Goal: Information Seeking & Learning: Learn about a topic

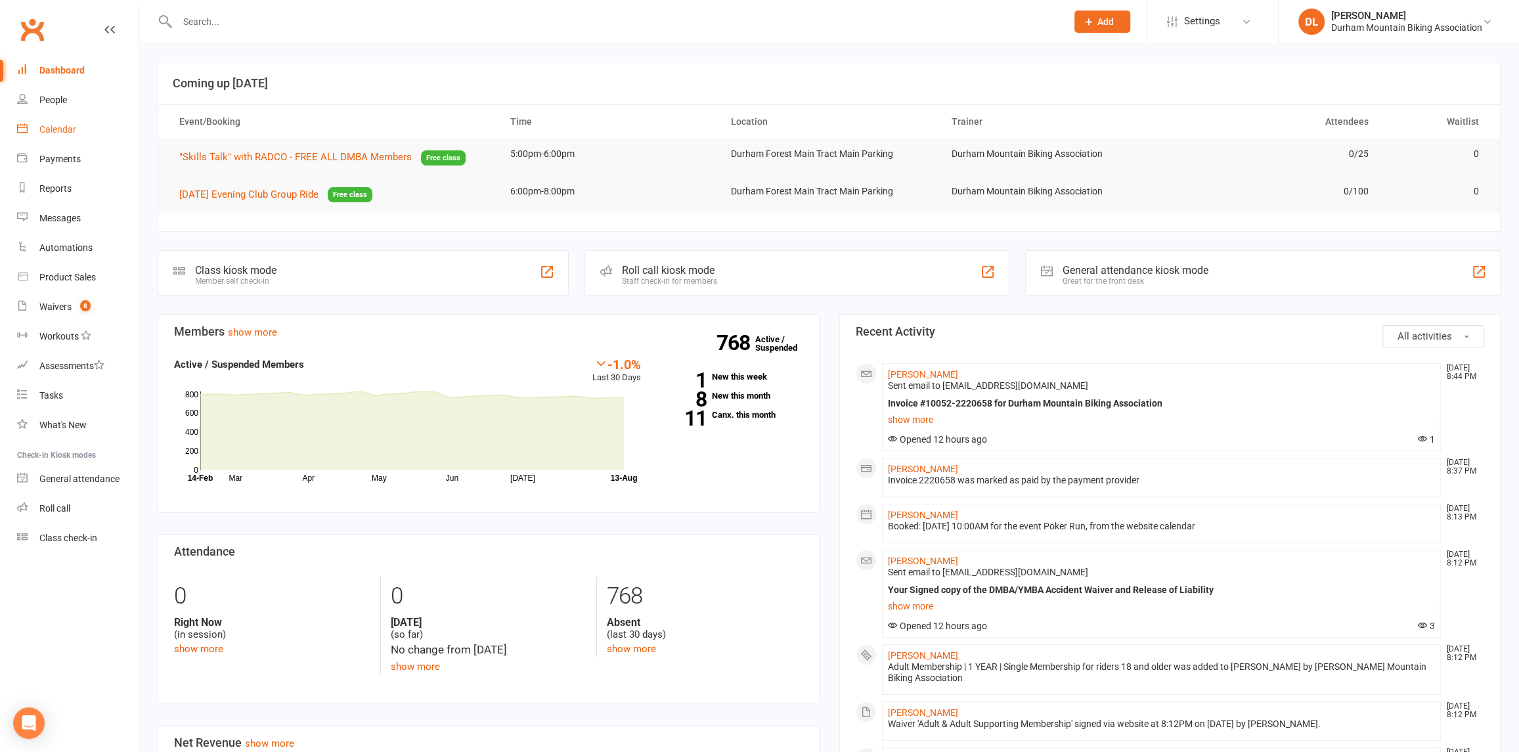
click at [32, 133] on link "Calendar" at bounding box center [77, 130] width 121 height 30
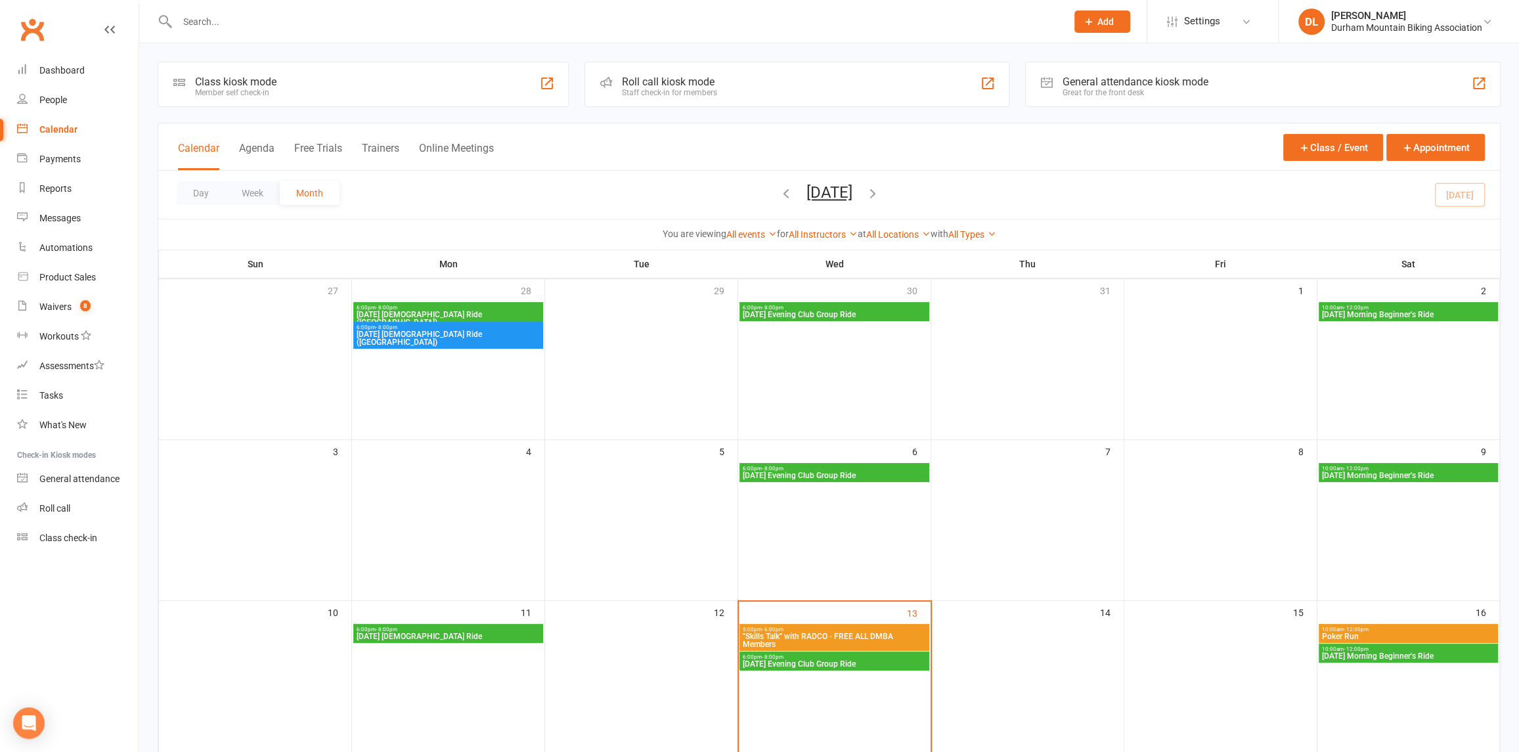
click at [1352, 636] on span "Poker Run" at bounding box center [1408, 636] width 174 height 8
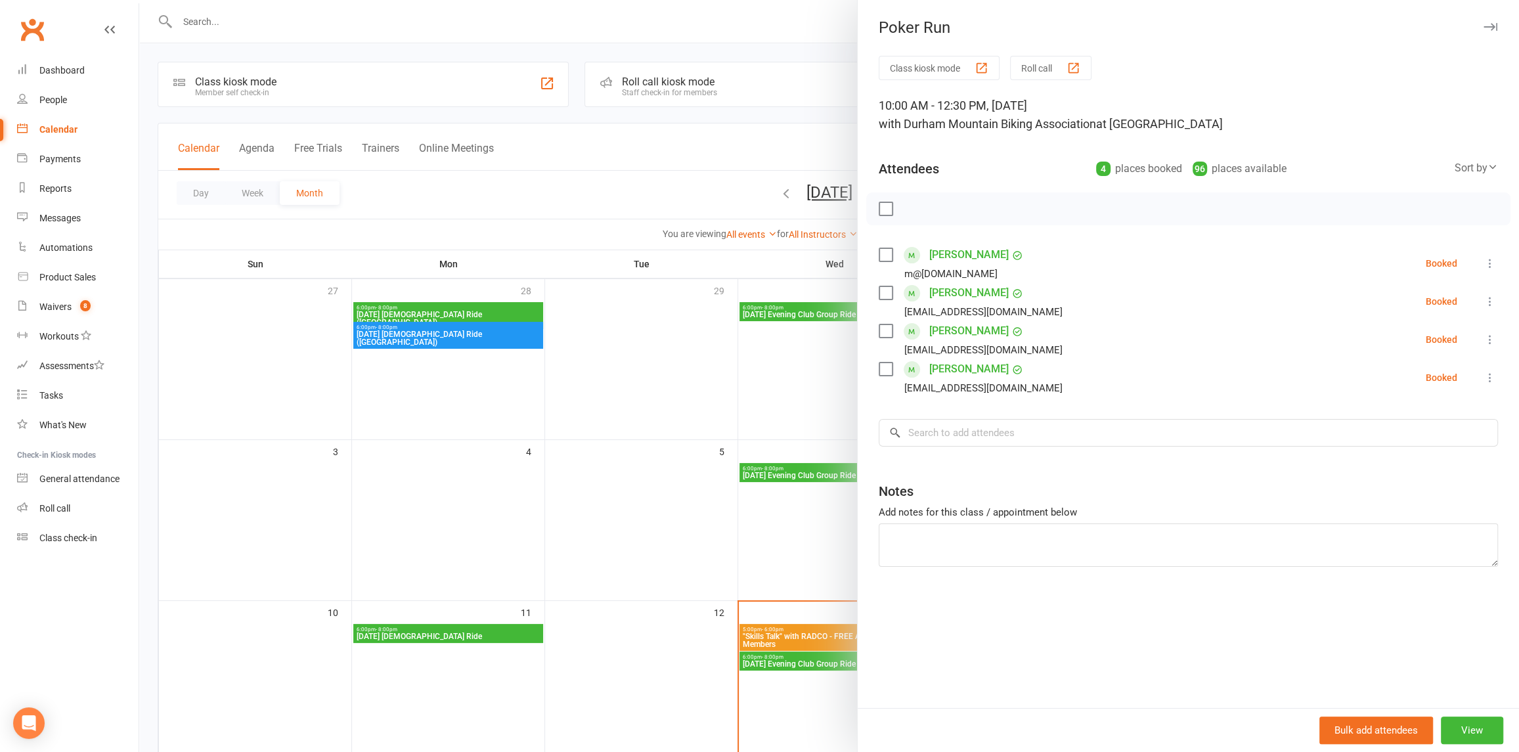
click at [1483, 23] on icon "button" at bounding box center [1490, 27] width 14 height 8
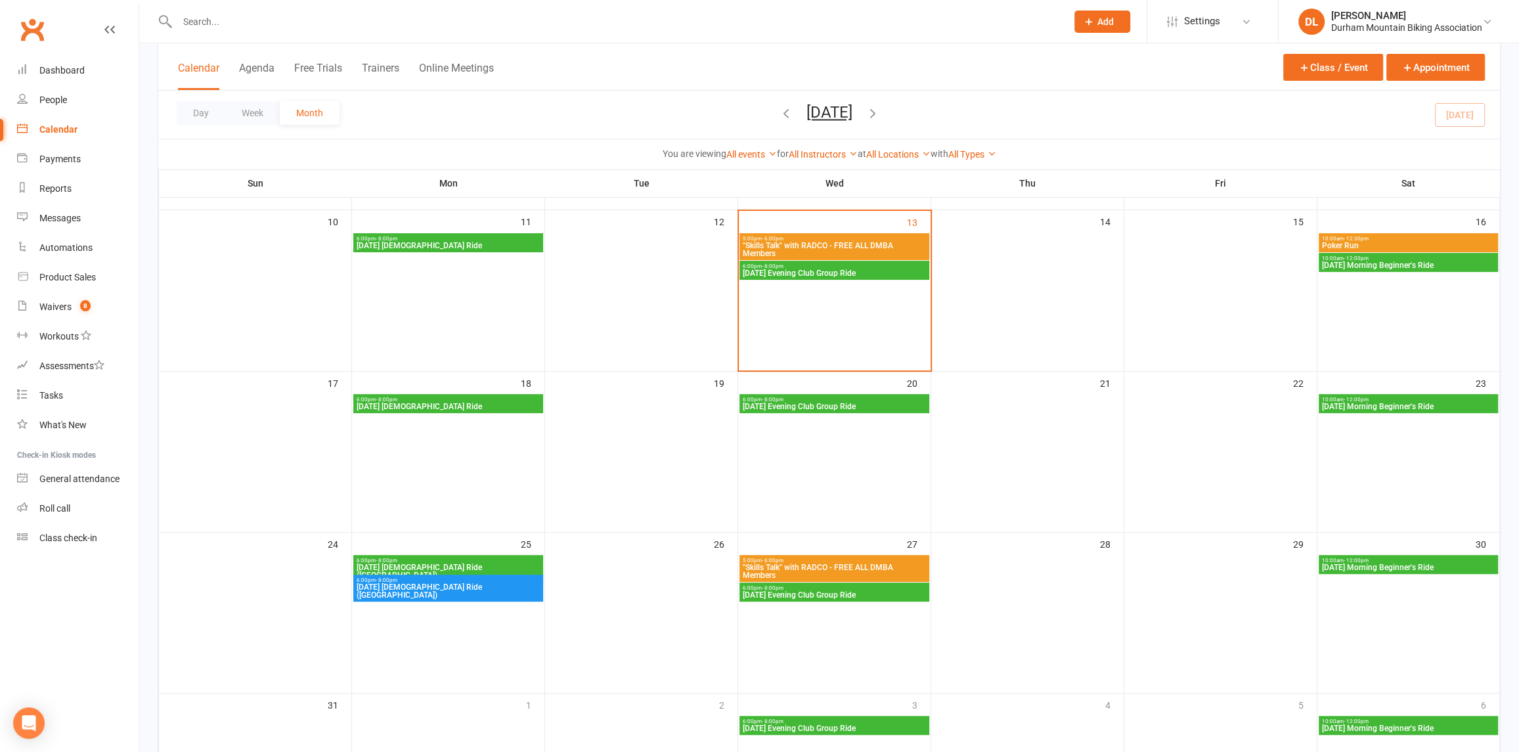
scroll to position [394, 0]
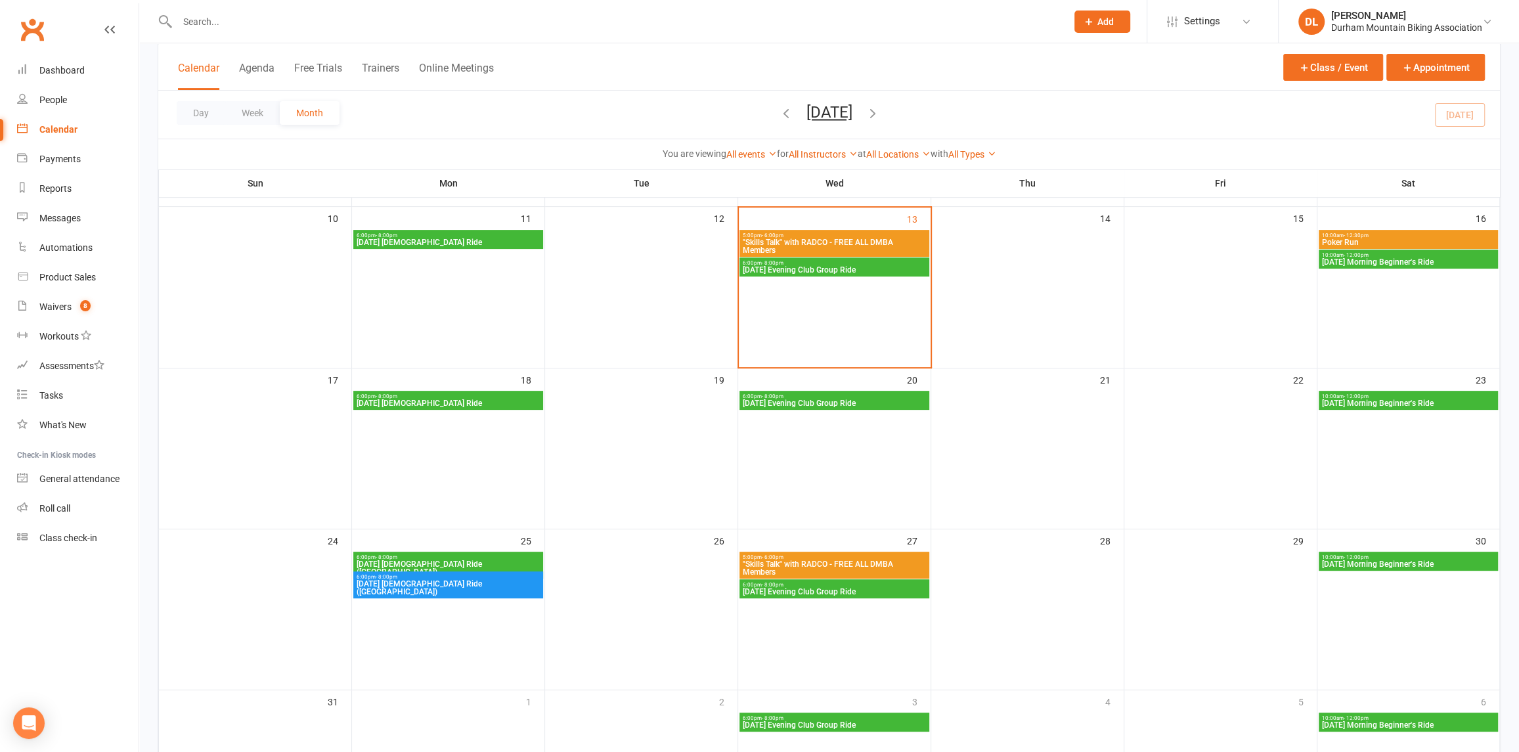
click at [1339, 258] on span "[DATE] Morning Beginner's Ride" at bounding box center [1408, 262] width 174 height 8
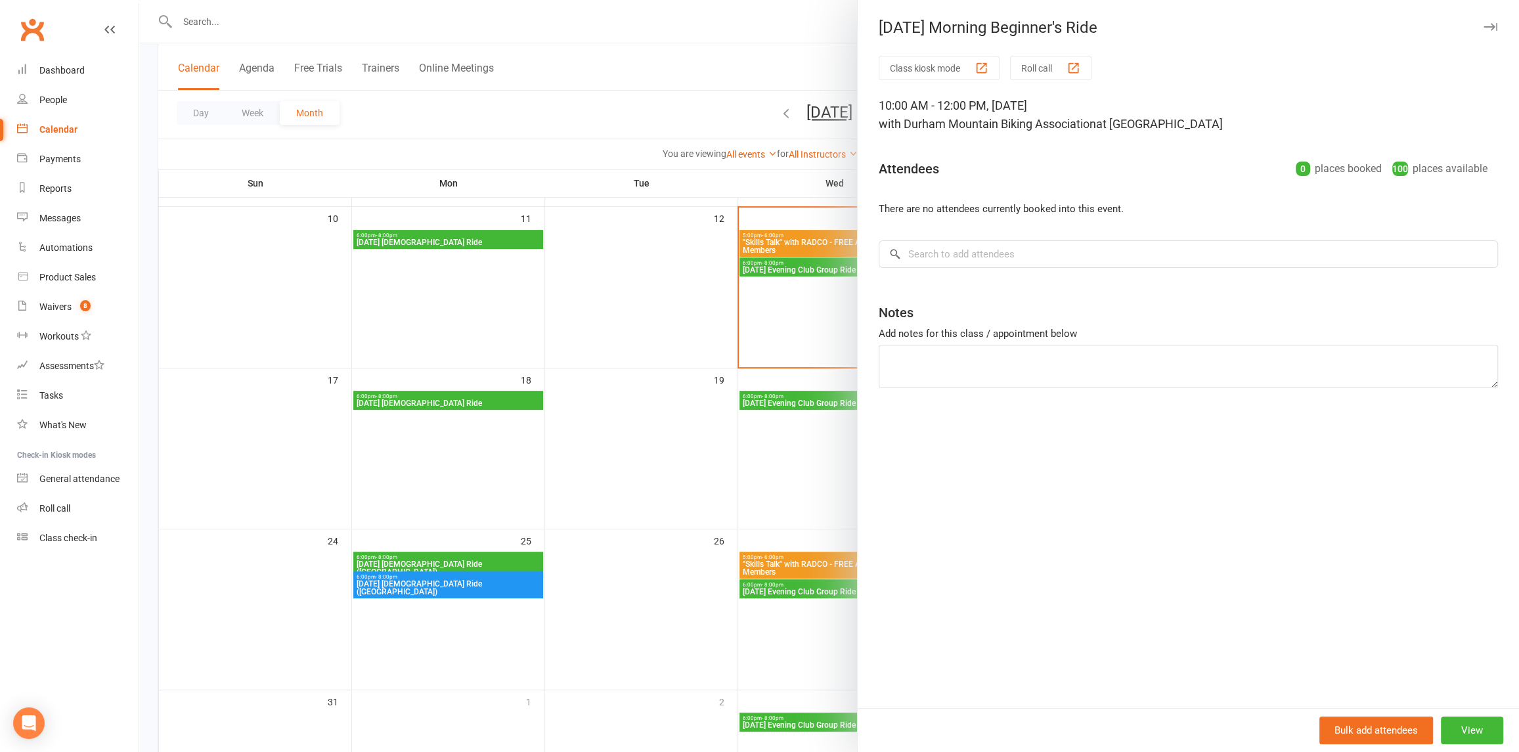
click at [616, 312] on div at bounding box center [828, 376] width 1379 height 752
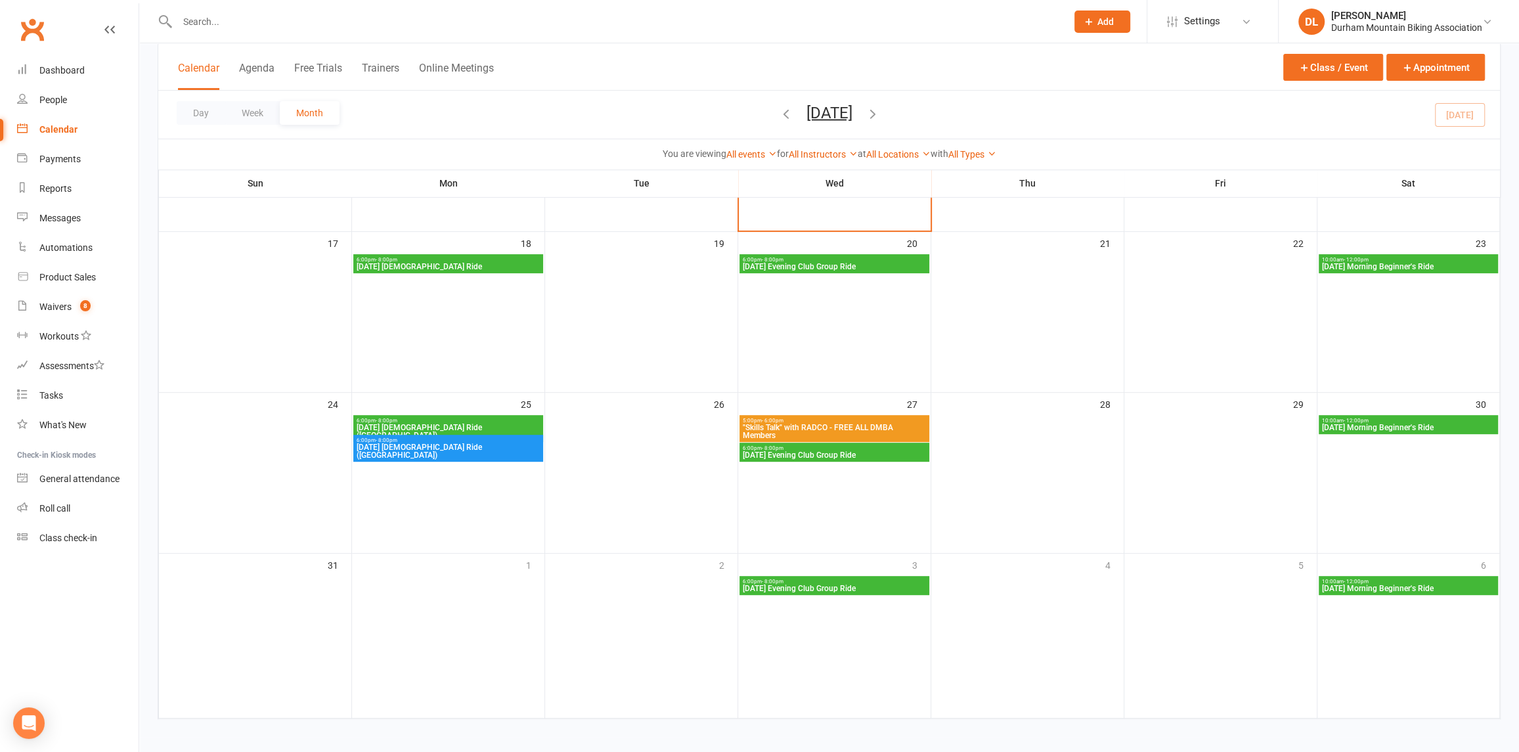
scroll to position [534, 0]
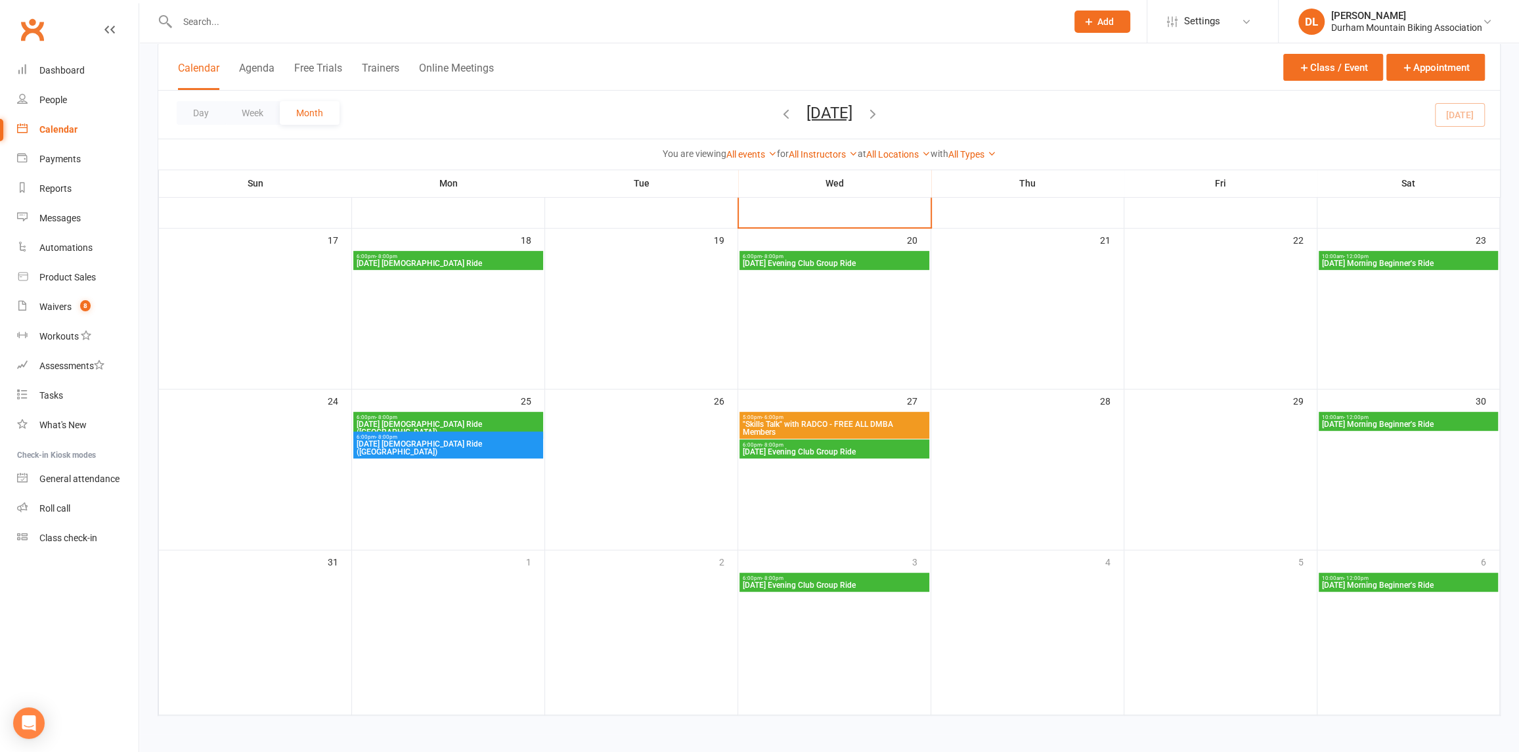
click at [1363, 254] on span "- 12:00pm" at bounding box center [1355, 256] width 25 height 6
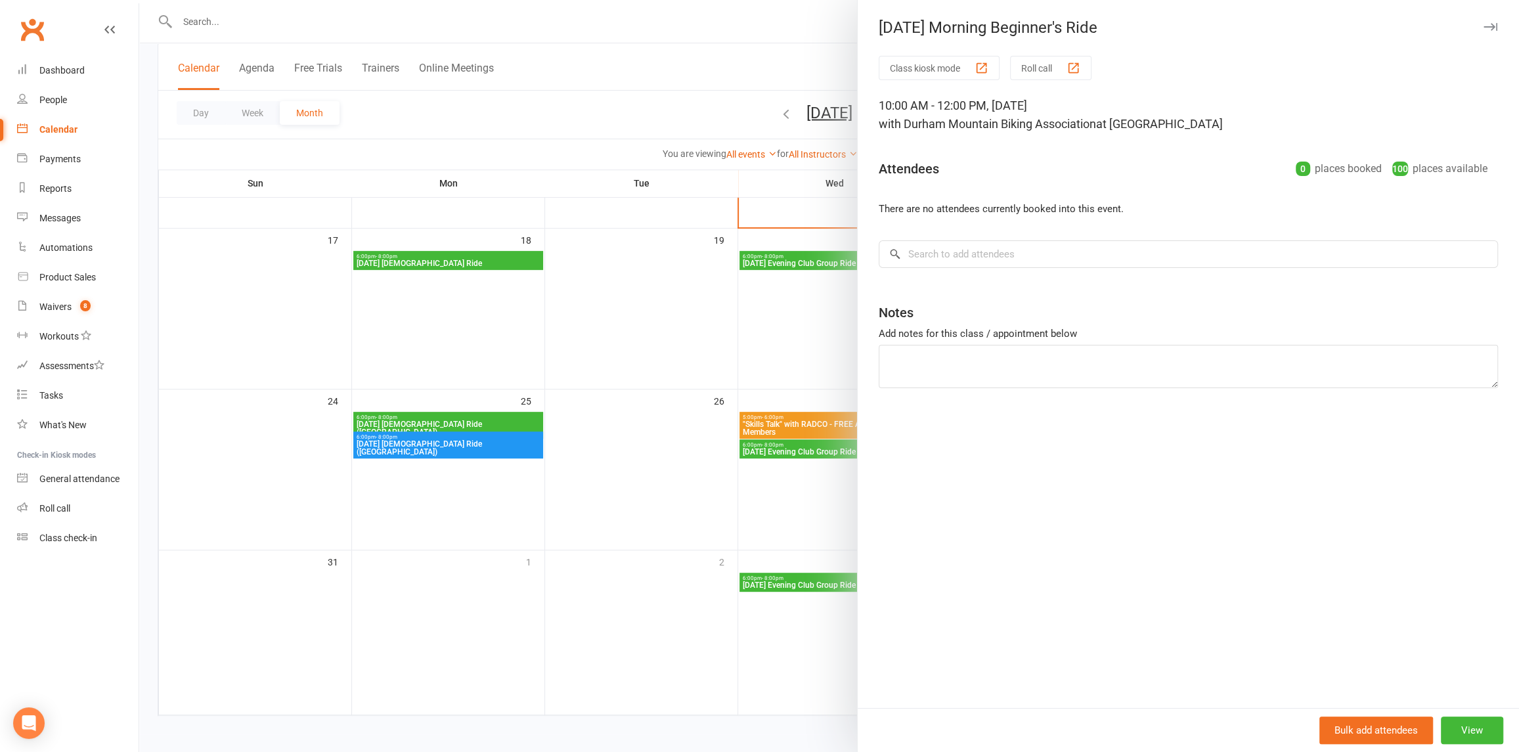
click at [1483, 23] on icon "button" at bounding box center [1490, 27] width 14 height 8
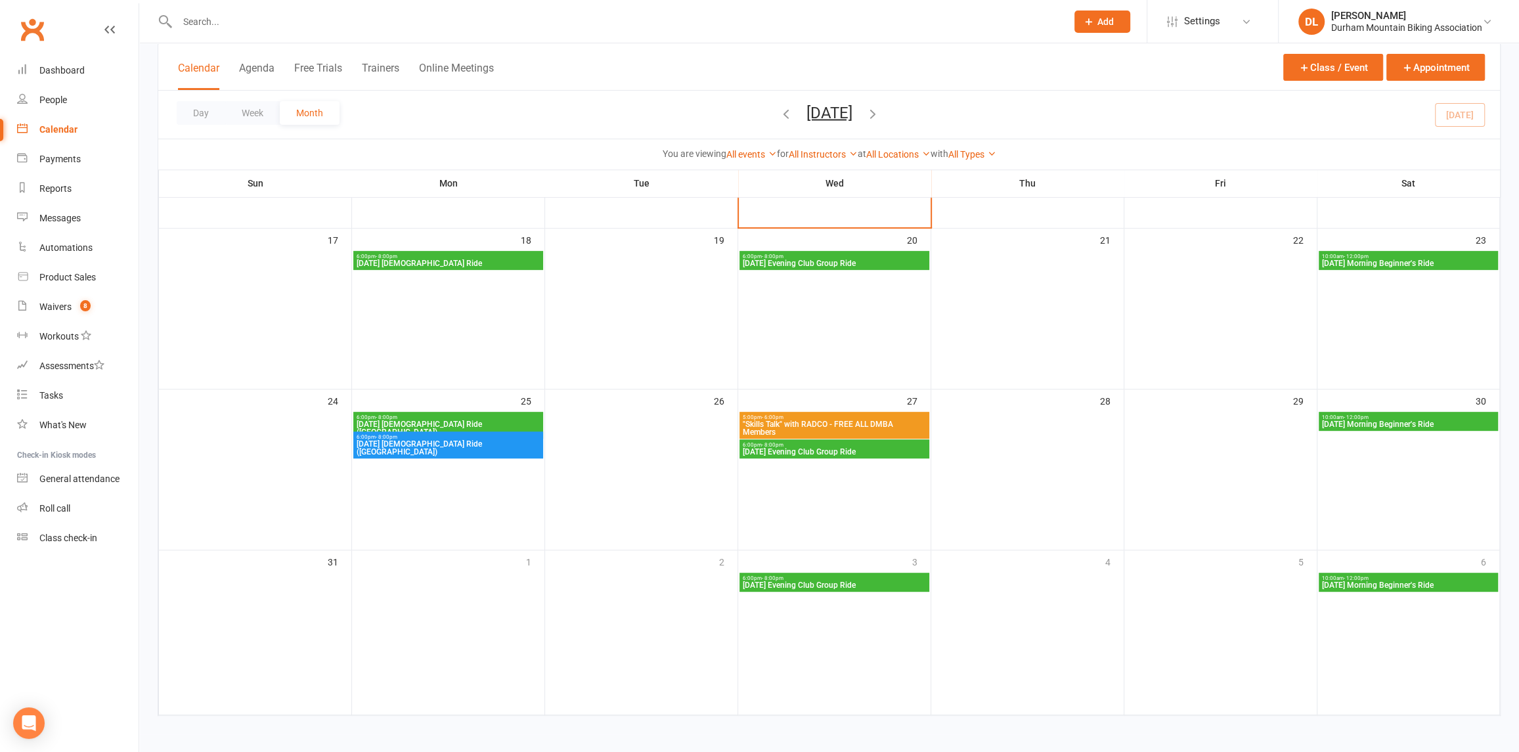
click at [1403, 421] on span "[DATE] Morning Beginner's Ride" at bounding box center [1408, 424] width 174 height 8
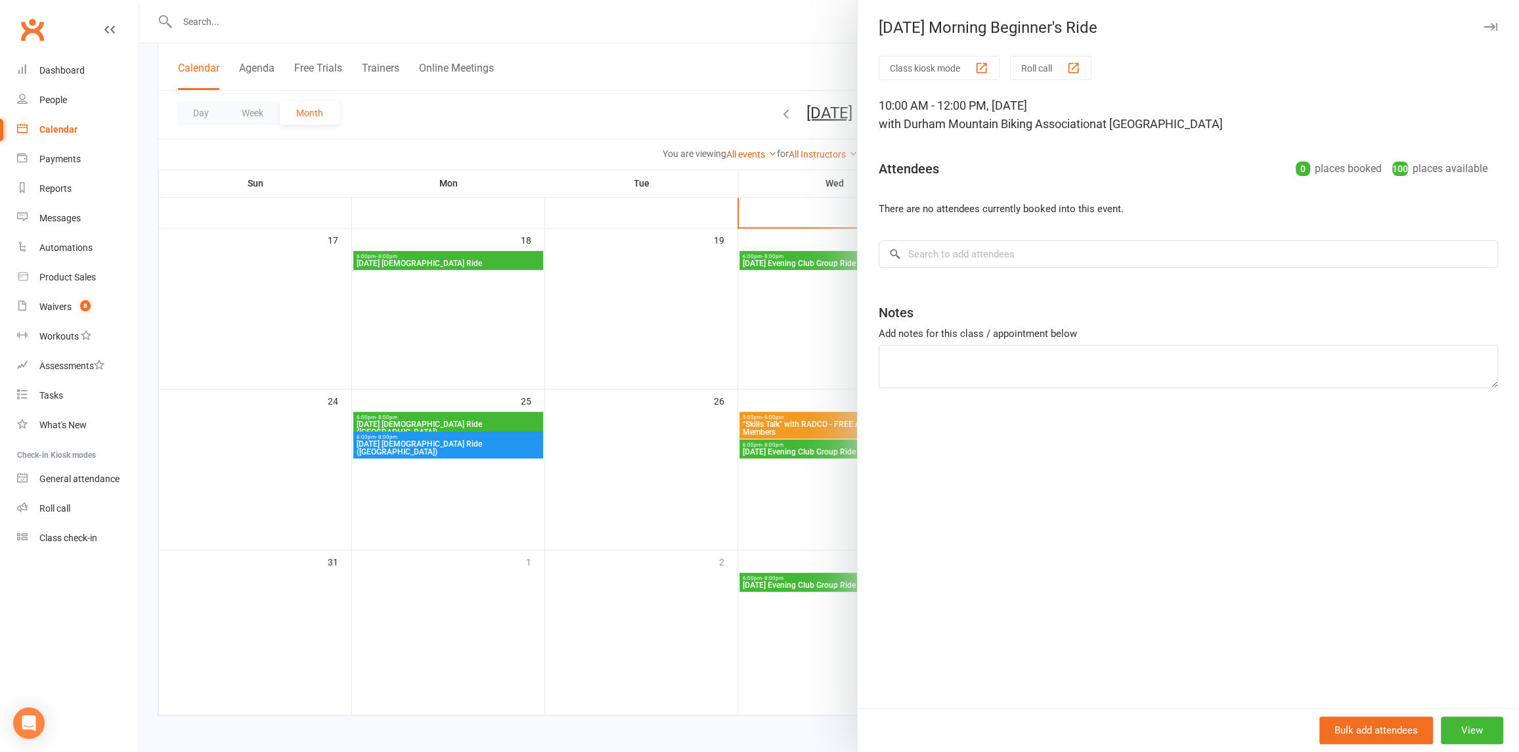
click at [1483, 25] on icon "button" at bounding box center [1490, 27] width 14 height 8
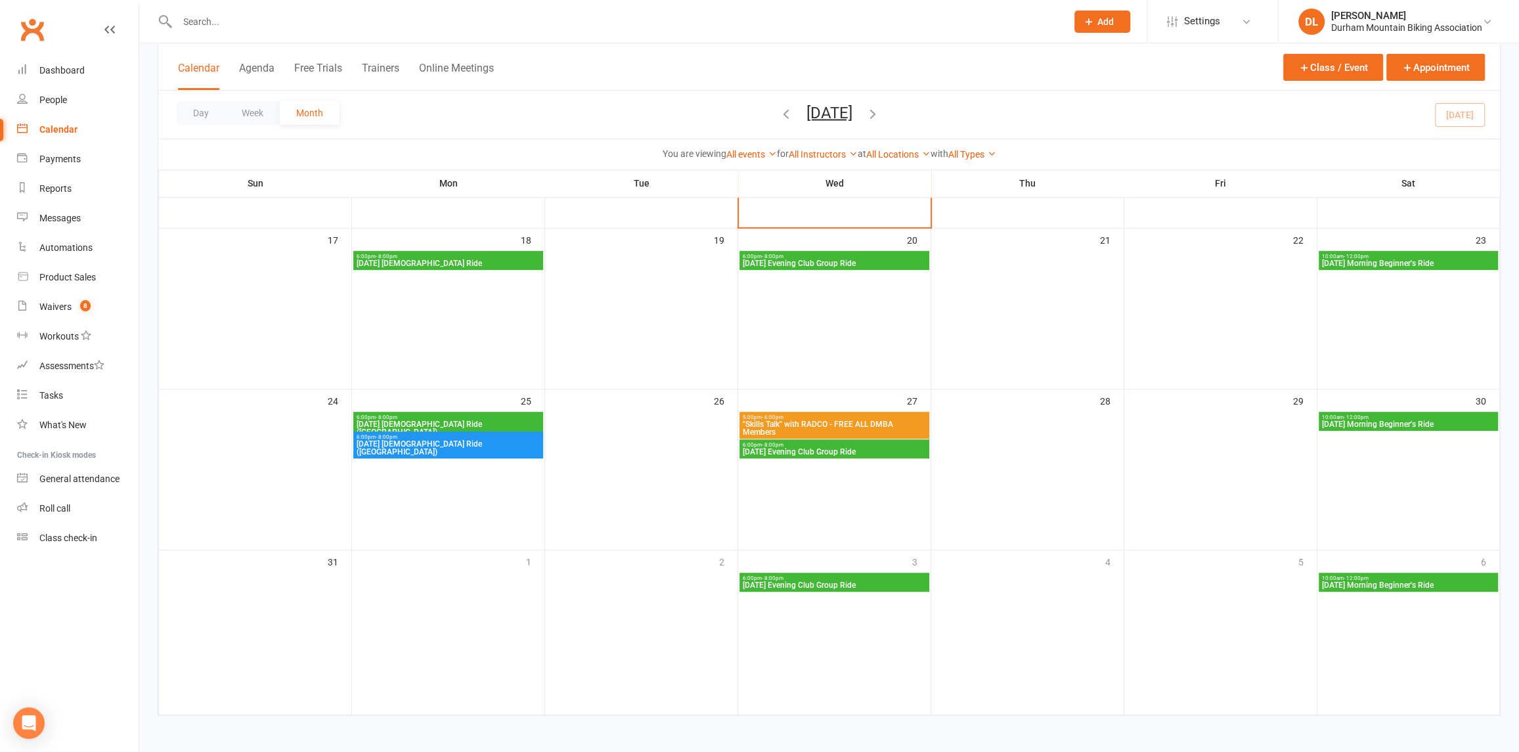
click at [1374, 581] on span "[DATE] Morning Beginner's Ride" at bounding box center [1408, 585] width 174 height 8
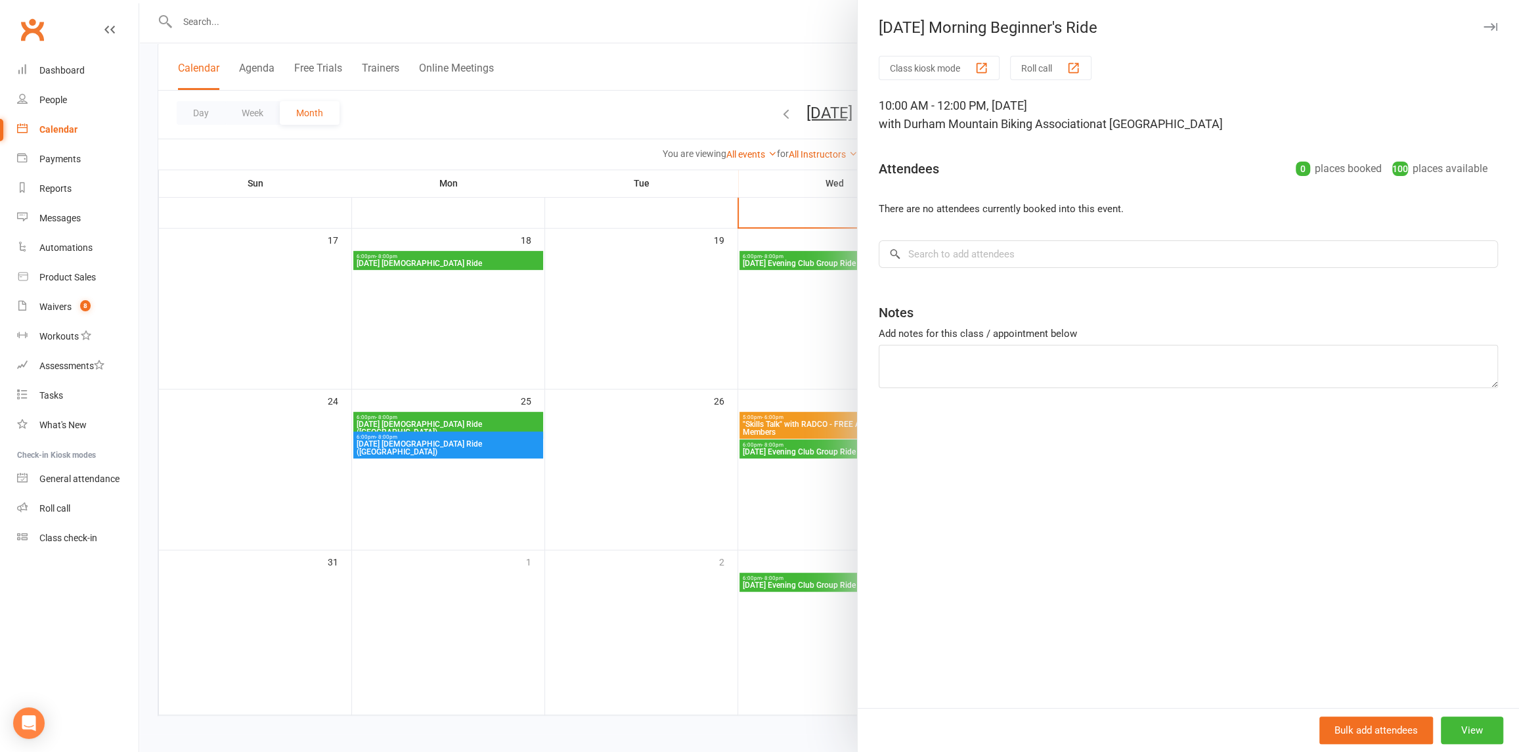
click at [1483, 24] on icon "button" at bounding box center [1490, 27] width 14 height 8
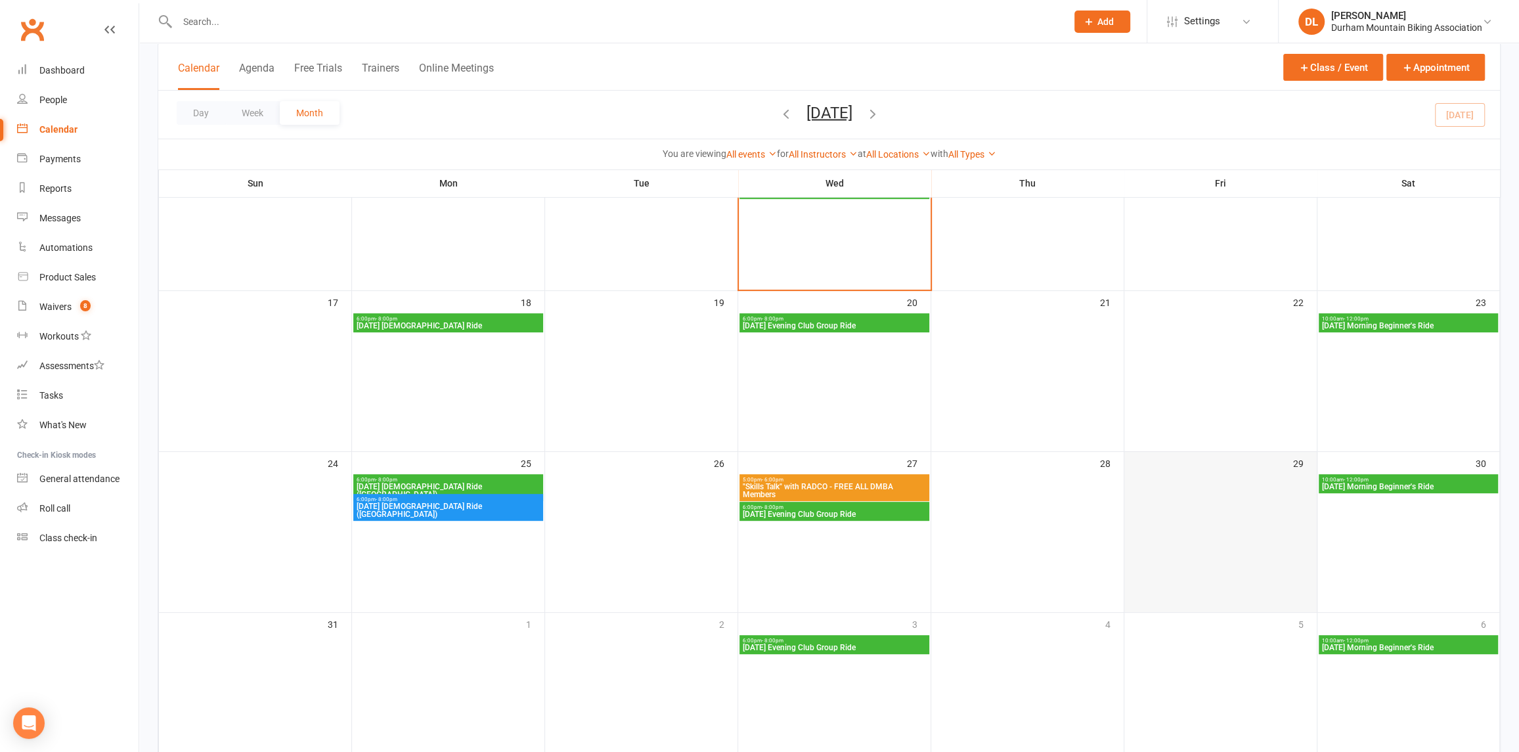
scroll to position [74, 0]
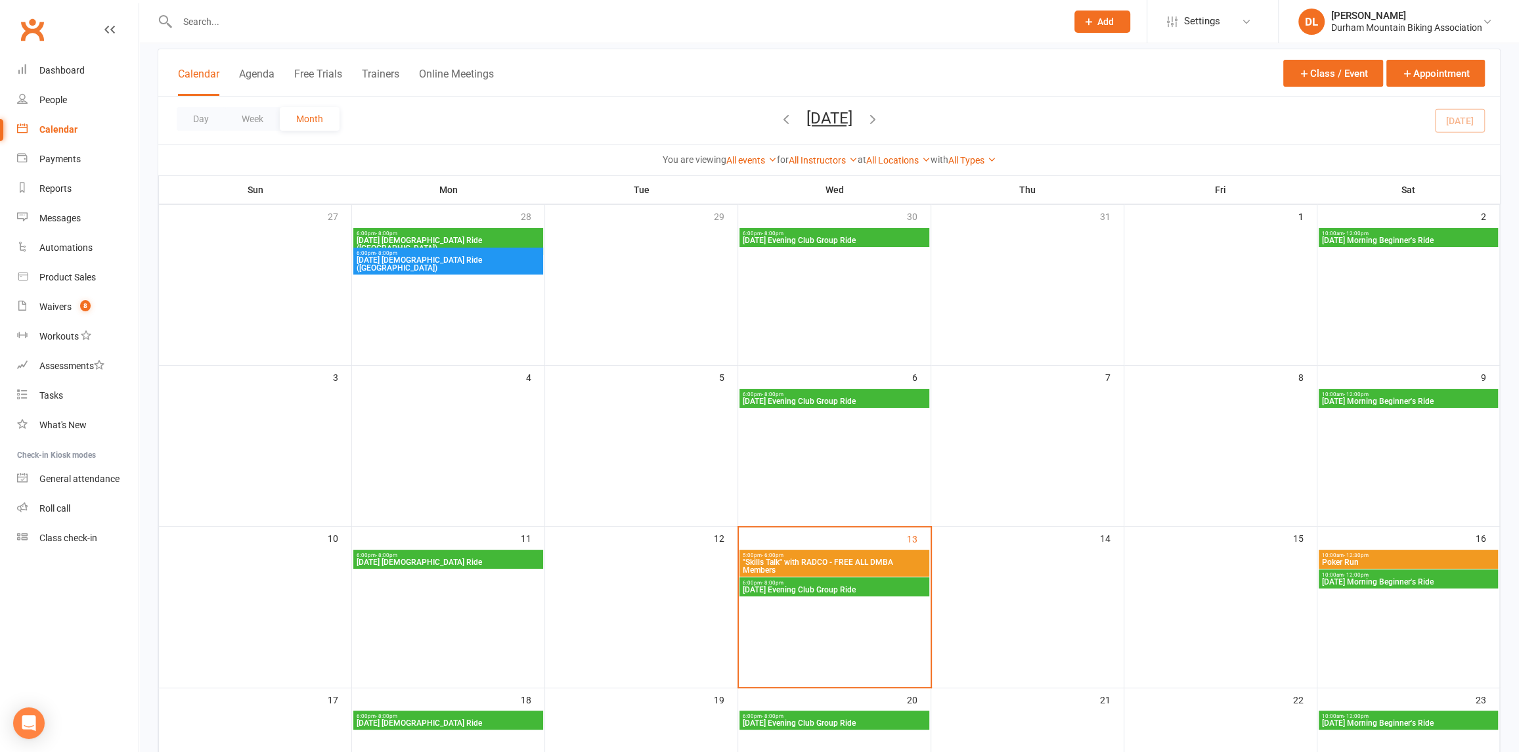
click at [880, 118] on icon "button" at bounding box center [872, 119] width 14 height 14
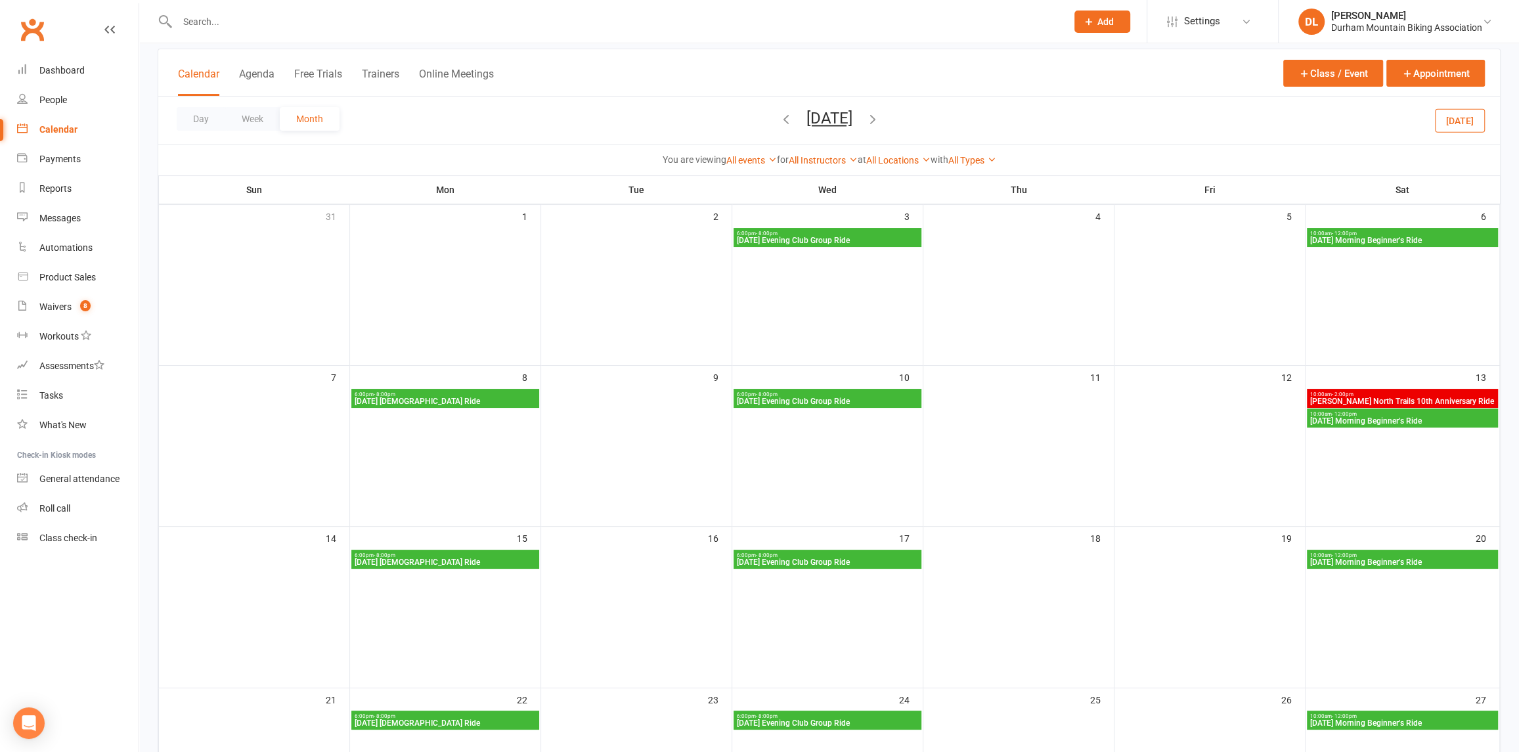
click at [1324, 237] on span "[DATE] Morning Beginner's Ride" at bounding box center [1402, 240] width 186 height 8
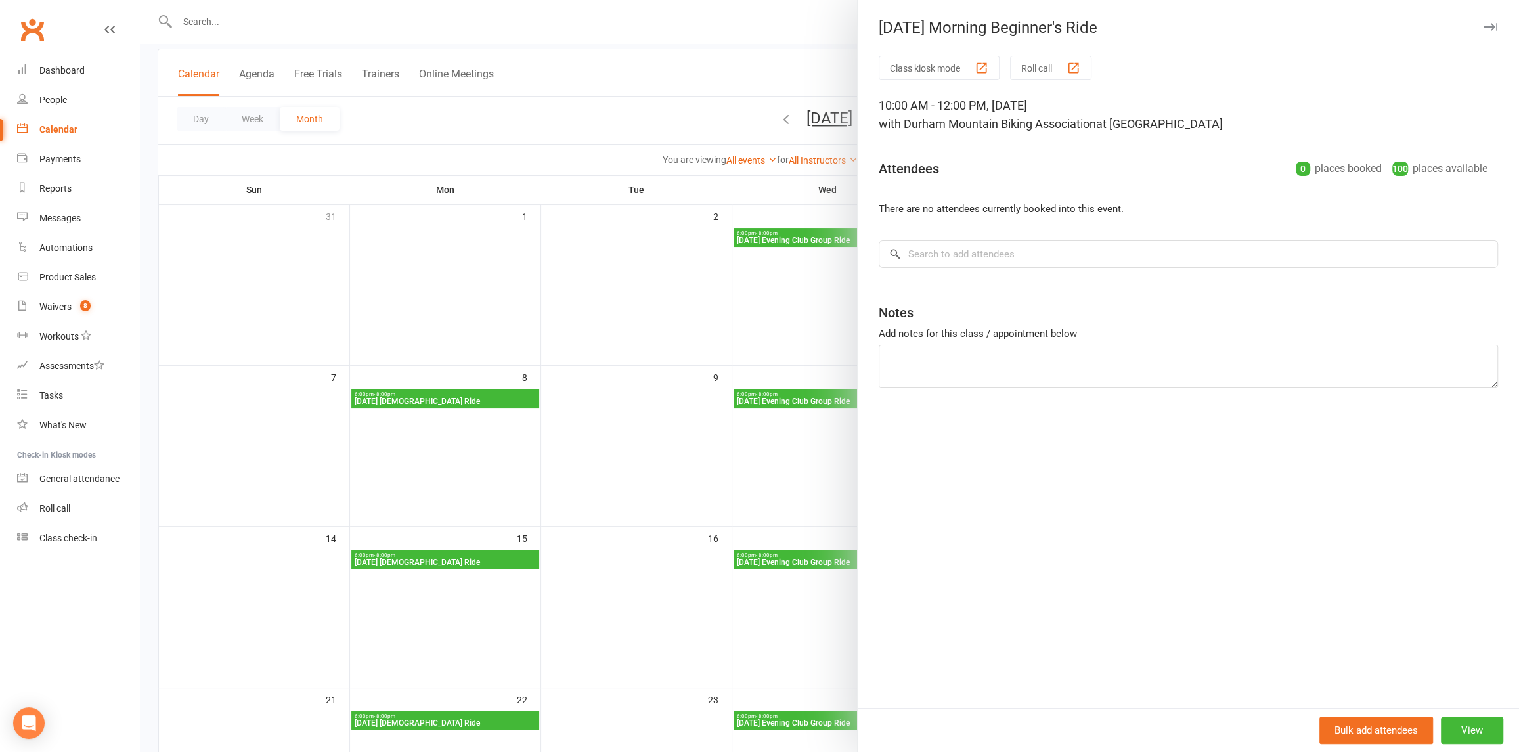
click at [1483, 24] on icon "button" at bounding box center [1490, 27] width 14 height 8
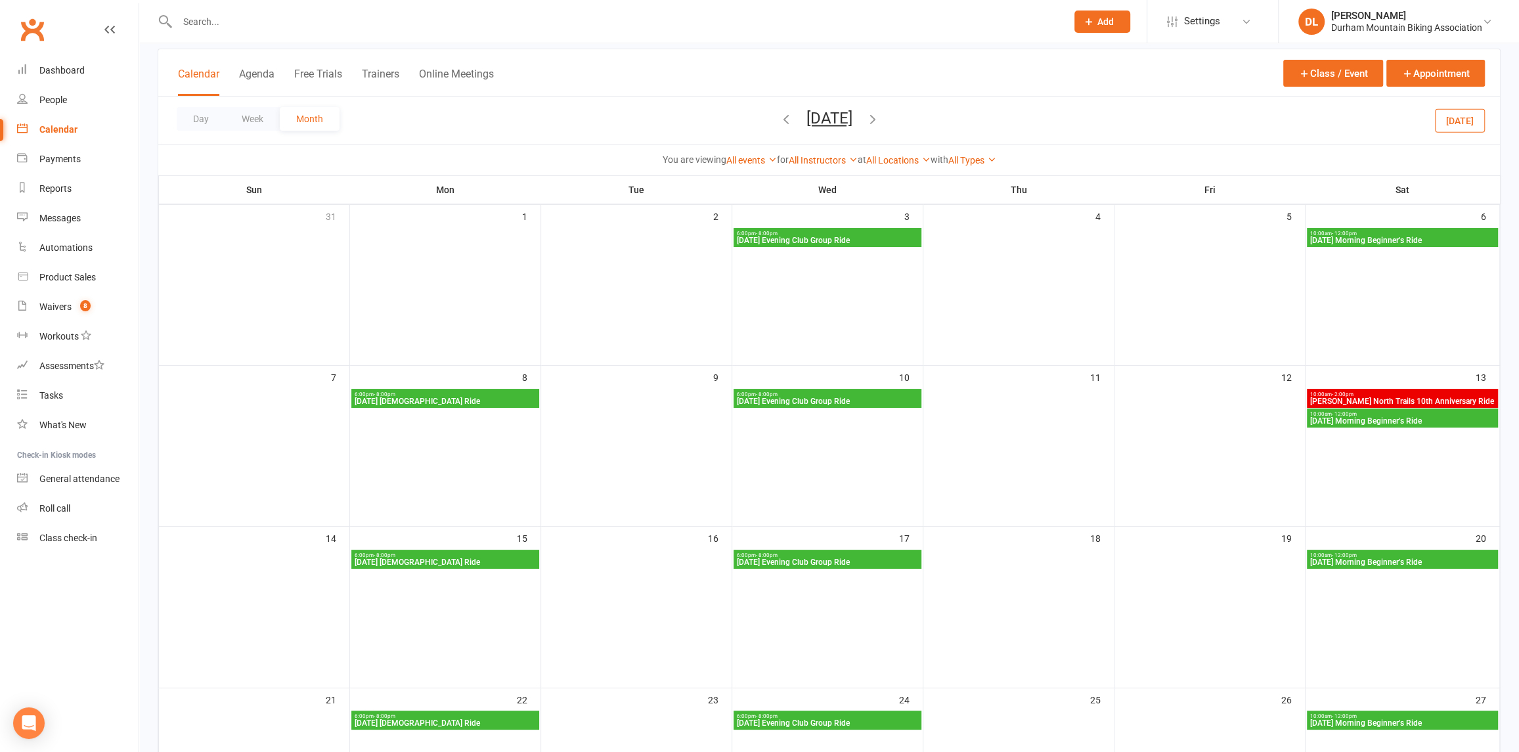
click at [1402, 413] on span "10:00am - 12:00pm" at bounding box center [1402, 414] width 186 height 6
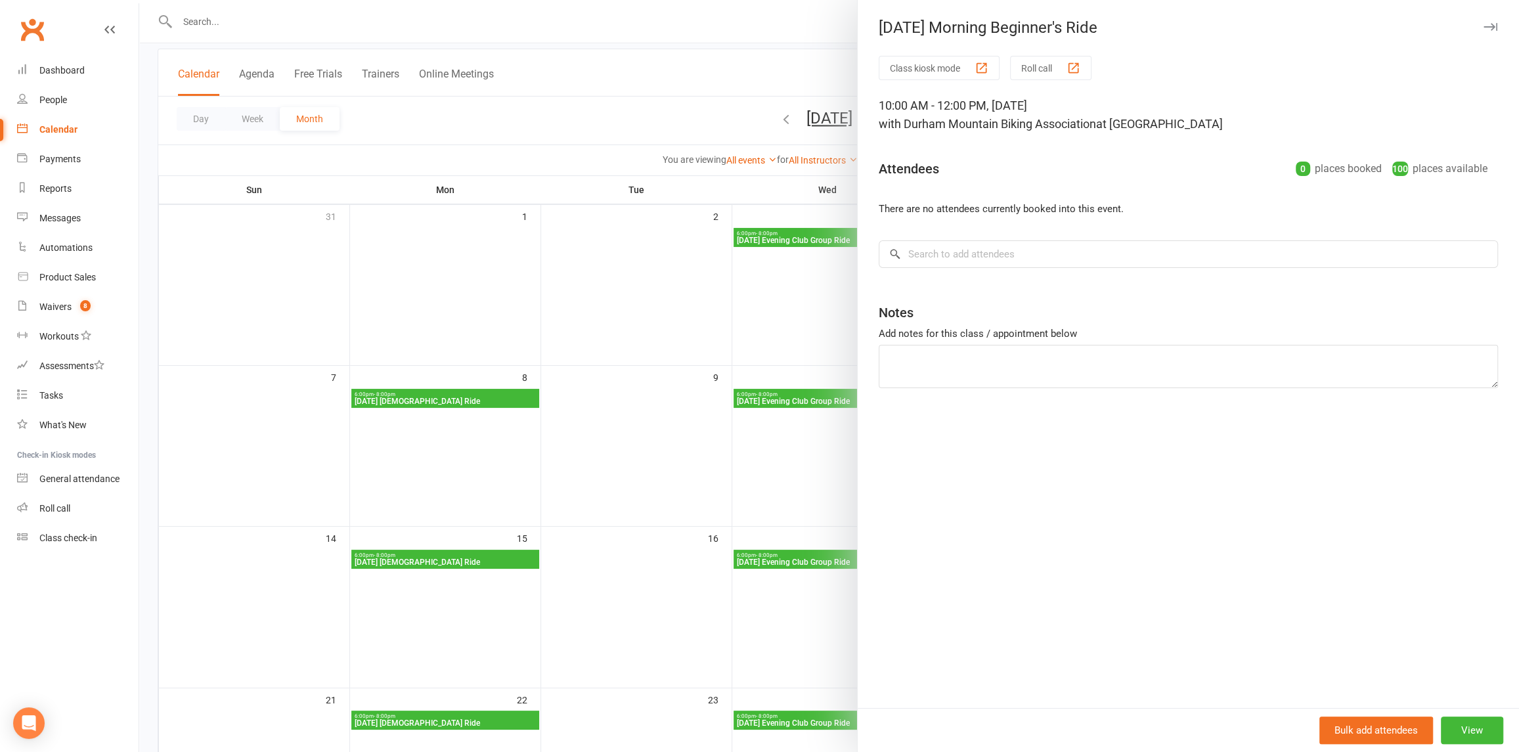
click at [1483, 25] on icon "button" at bounding box center [1490, 27] width 14 height 8
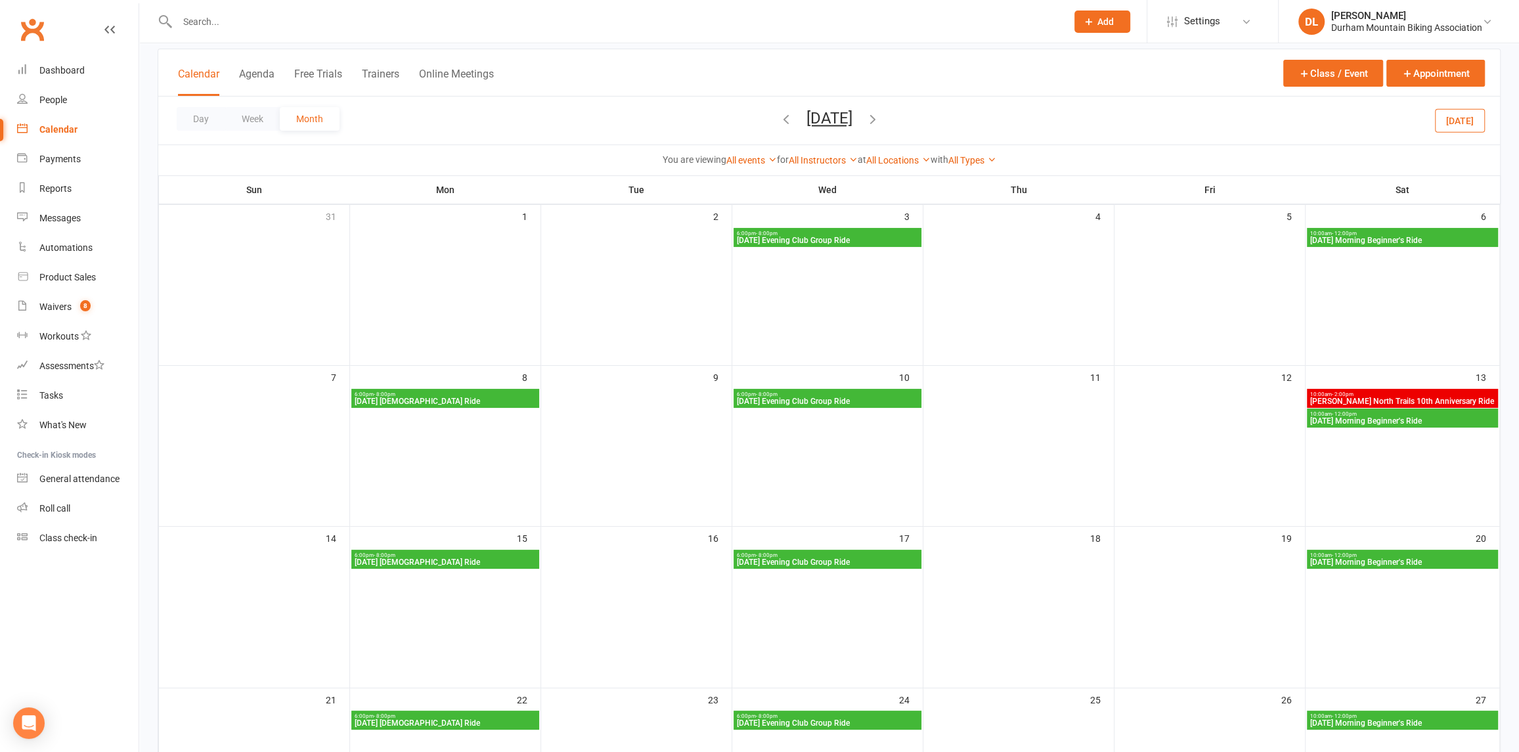
click at [1420, 559] on span "[DATE] Morning Beginner's Ride" at bounding box center [1402, 562] width 186 height 8
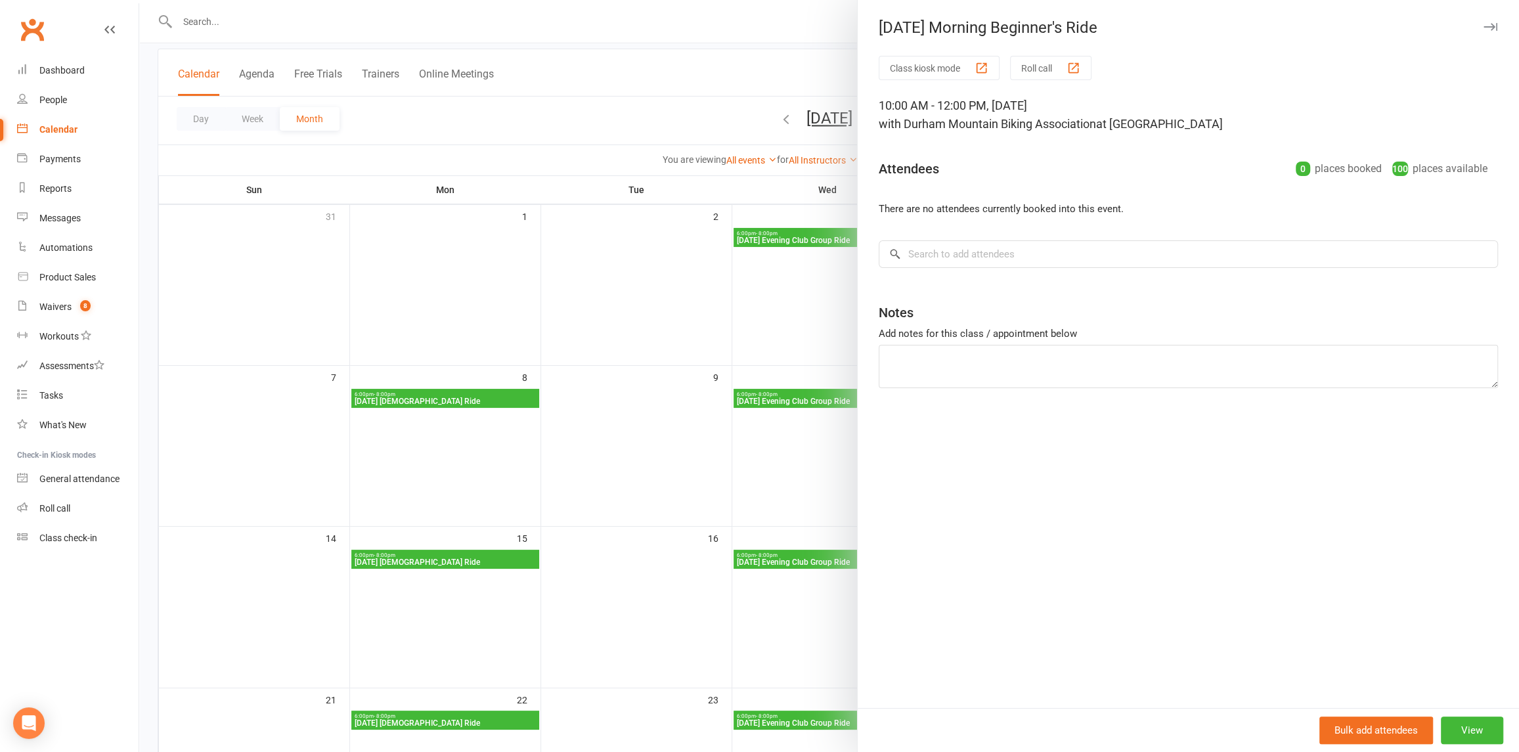
click at [1482, 21] on button "button" at bounding box center [1490, 27] width 16 height 16
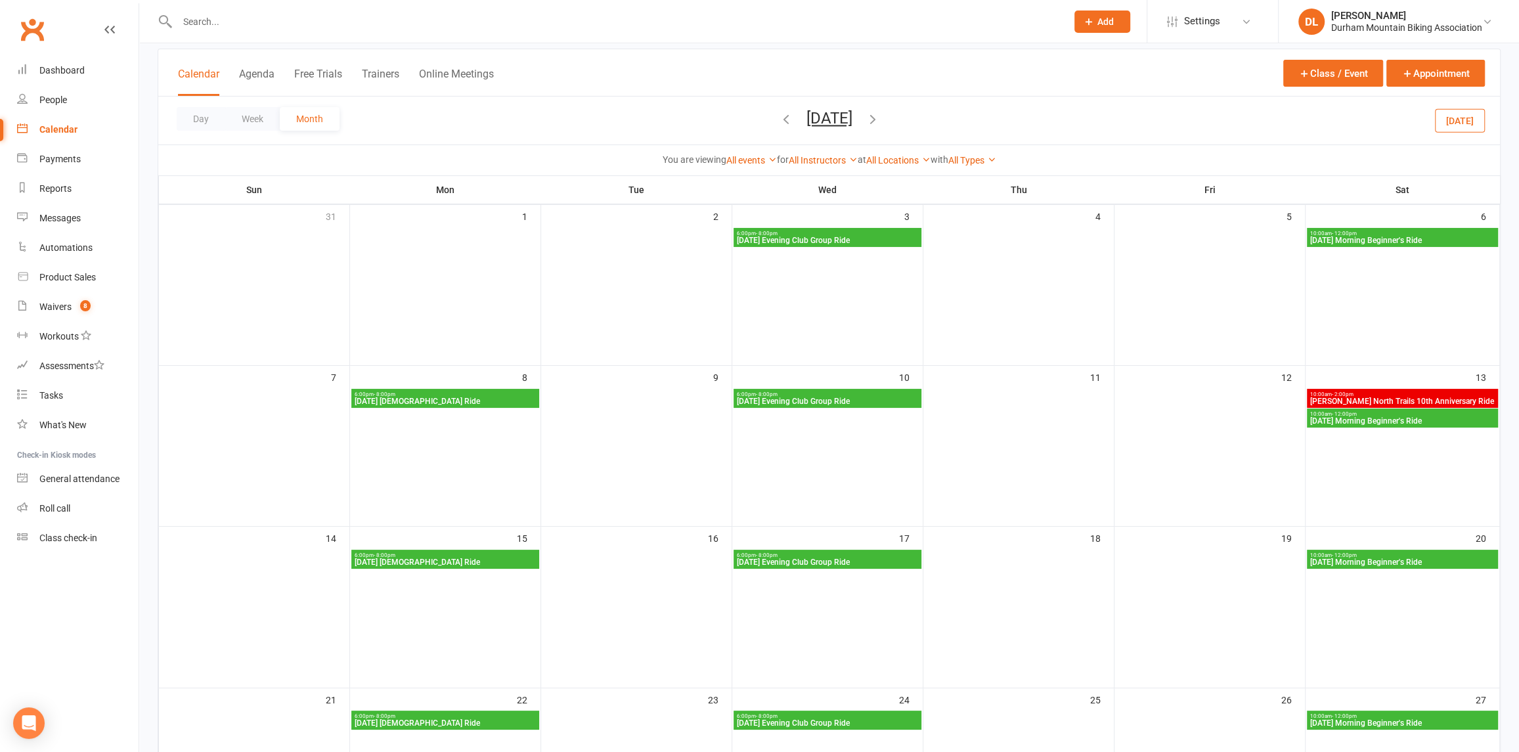
click at [1339, 722] on span "[DATE] Morning Beginner's Ride" at bounding box center [1402, 723] width 186 height 8
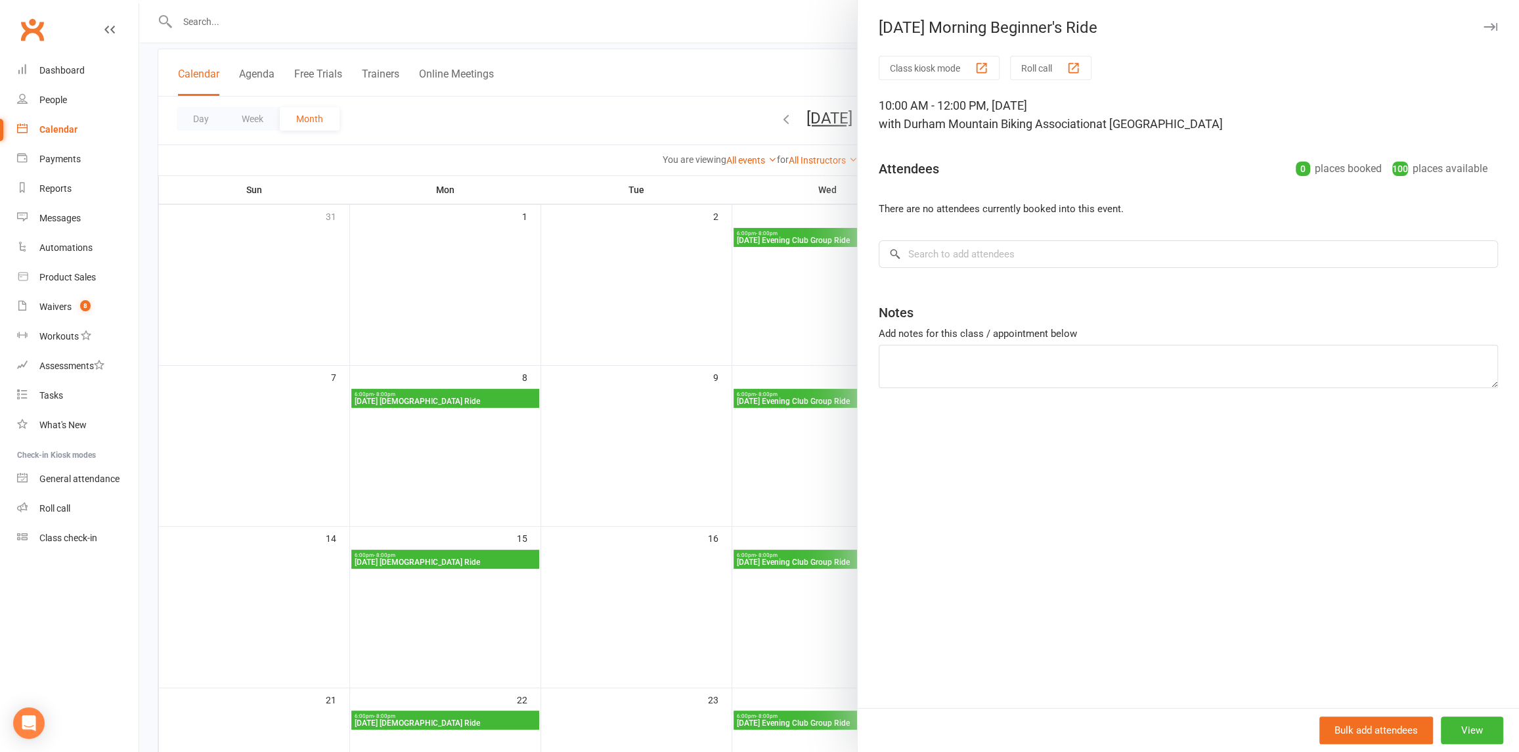
click at [1483, 26] on icon "button" at bounding box center [1490, 27] width 14 height 8
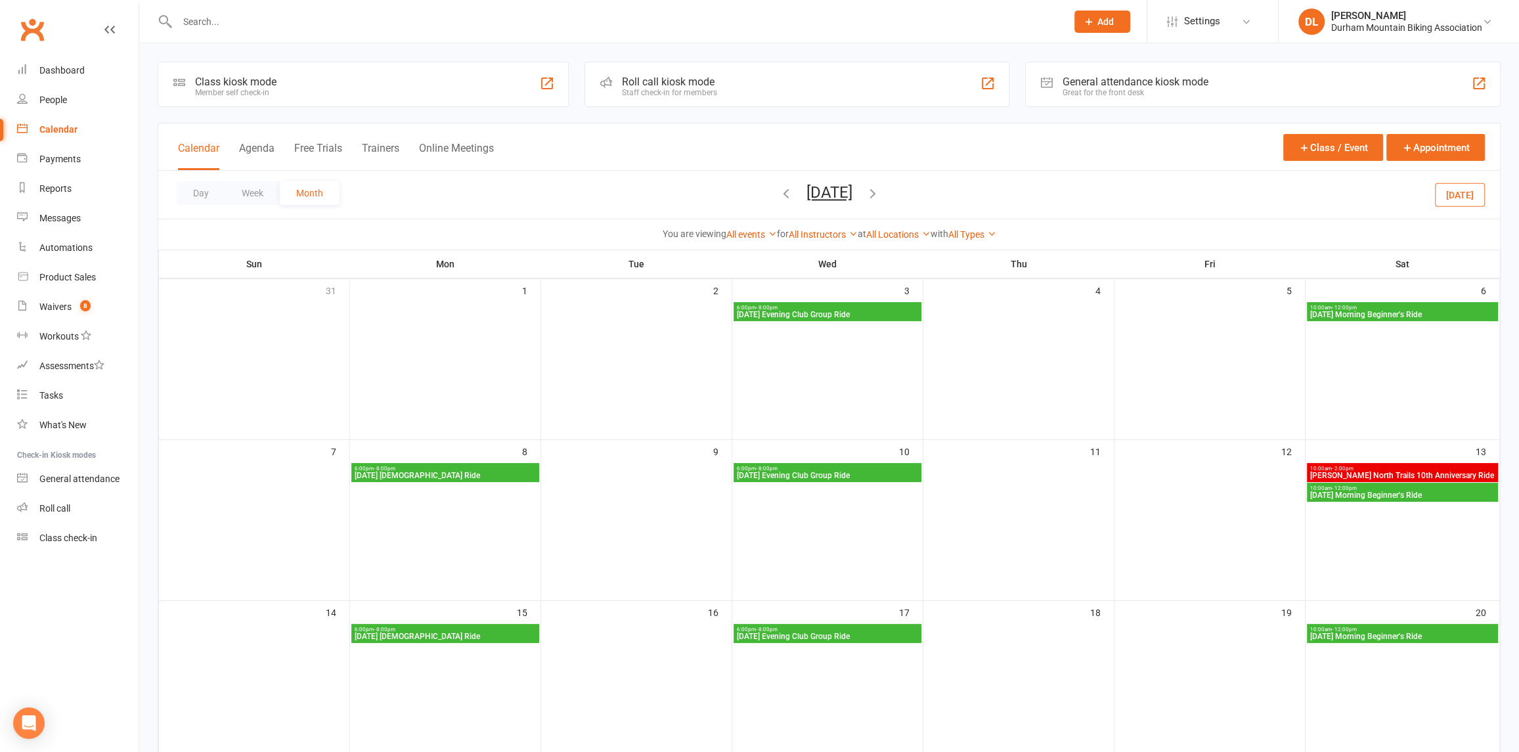
scroll to position [0, 0]
click at [779, 197] on icon "button" at bounding box center [786, 193] width 14 height 14
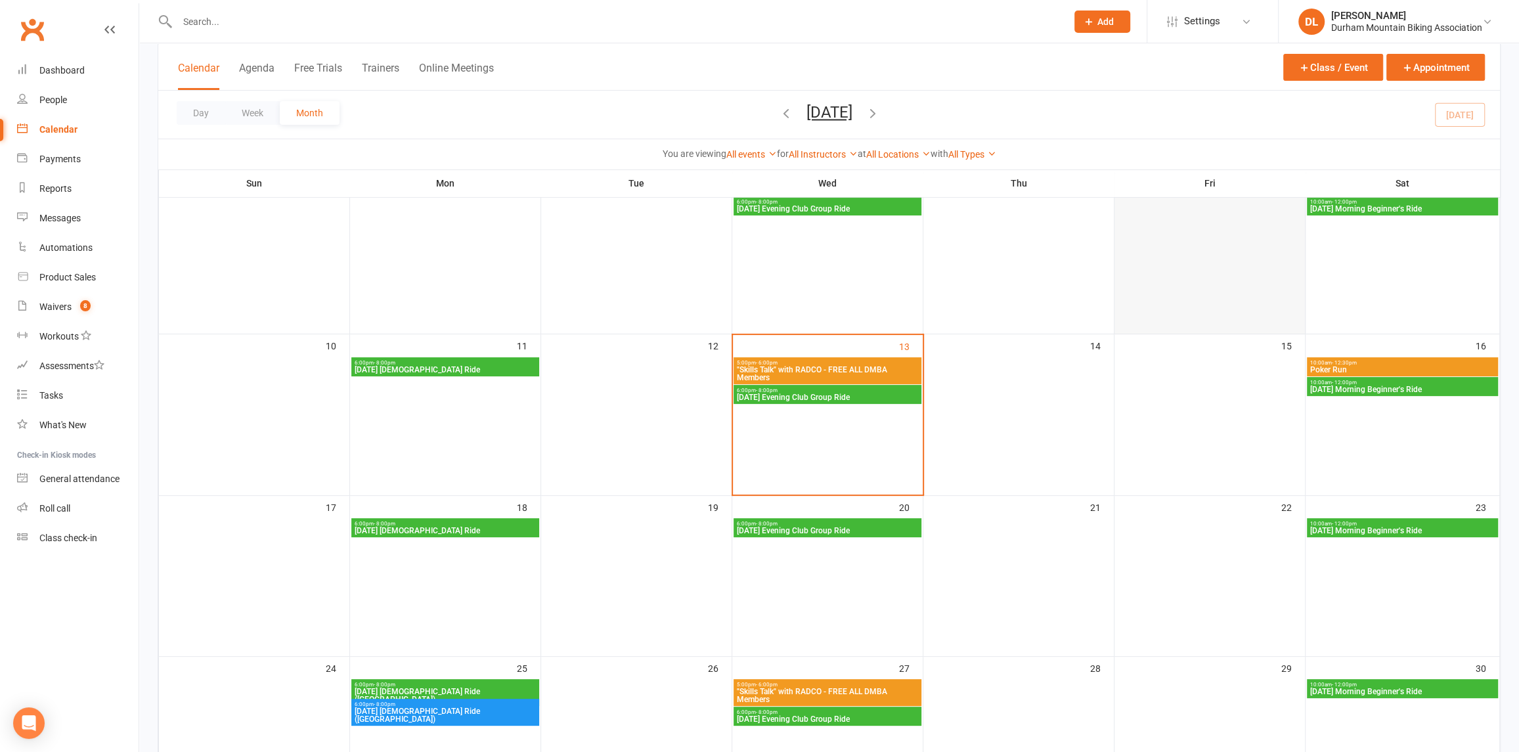
scroll to position [328, 0]
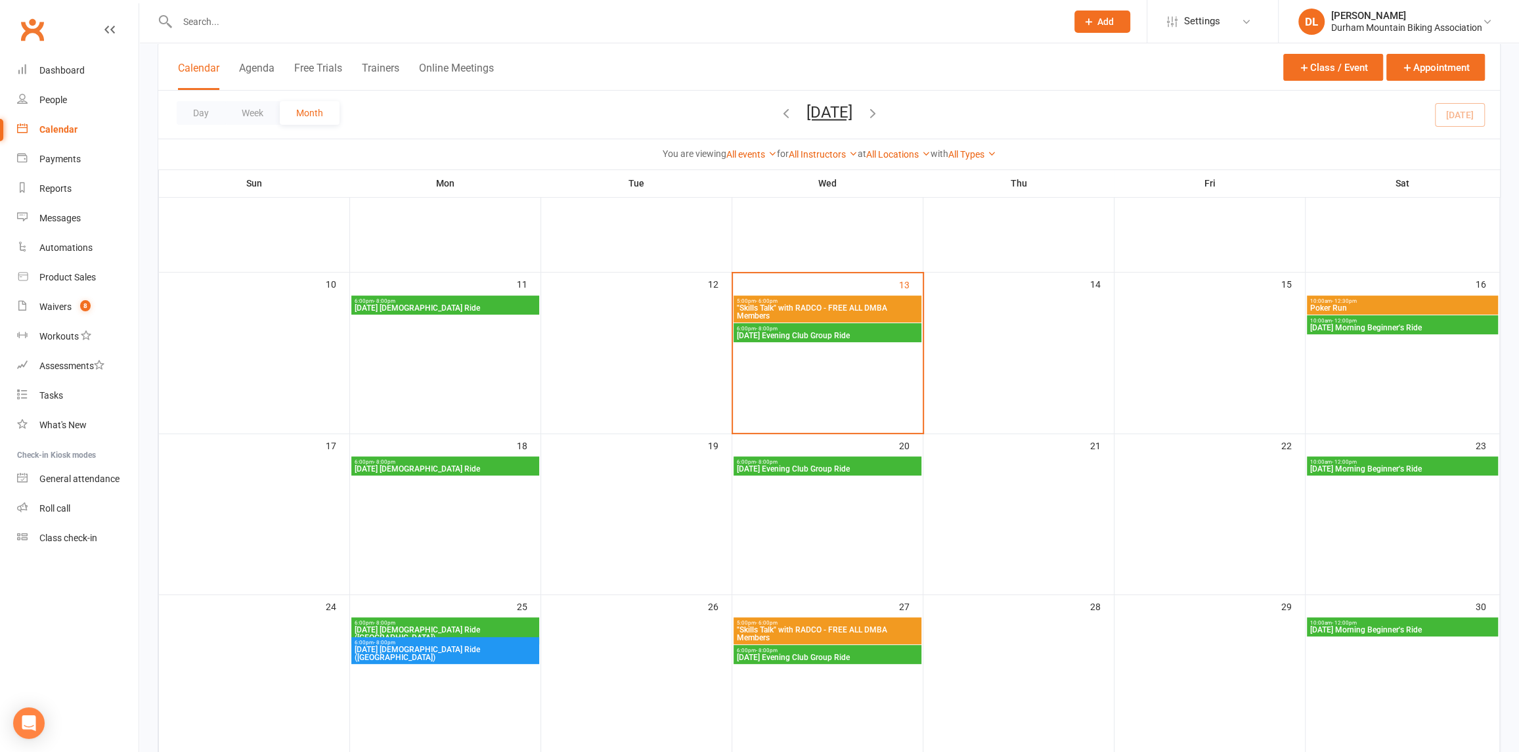
click at [867, 332] on span "[DATE] Evening Club Group Ride" at bounding box center [827, 336] width 183 height 8
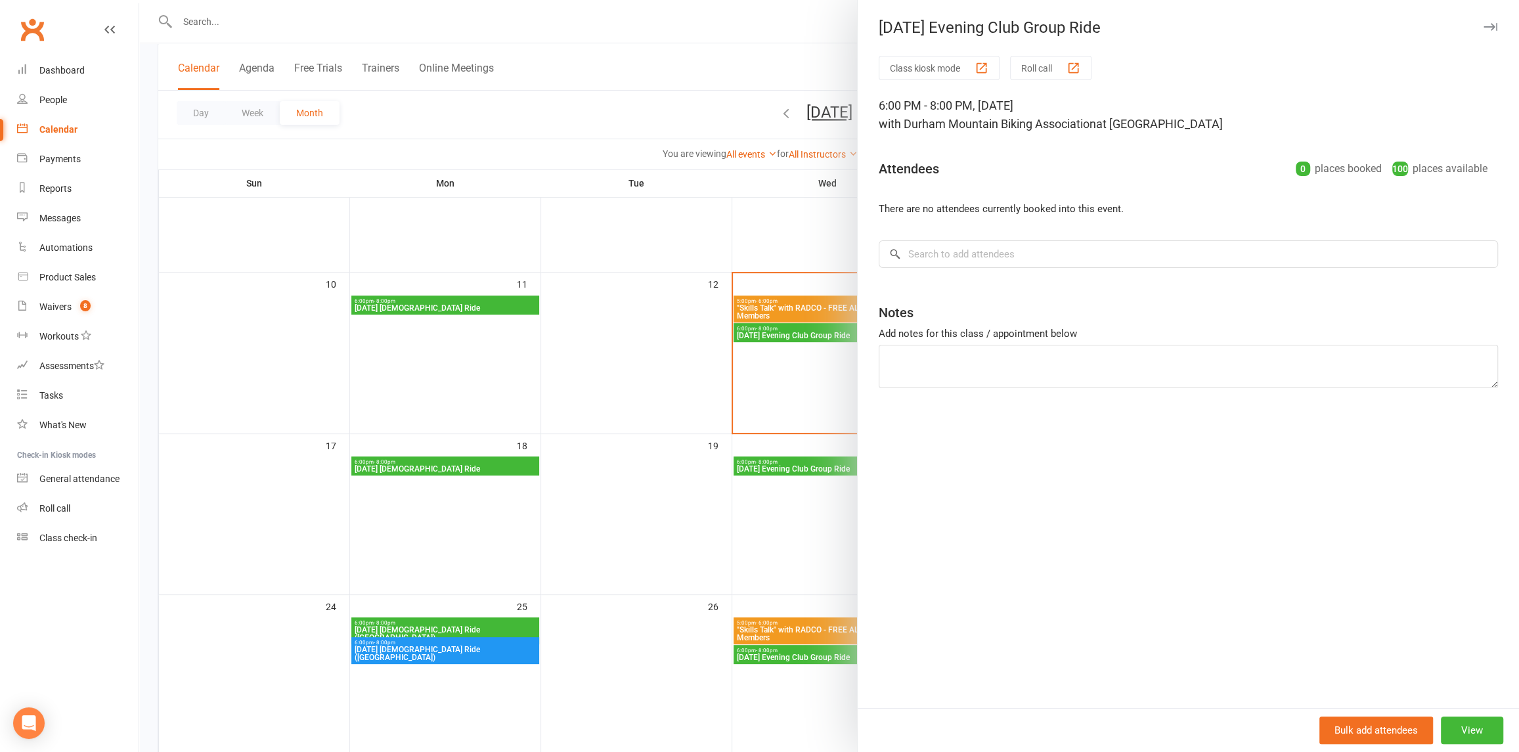
click at [692, 390] on div at bounding box center [828, 376] width 1379 height 752
